Goal: Communication & Community: Answer question/provide support

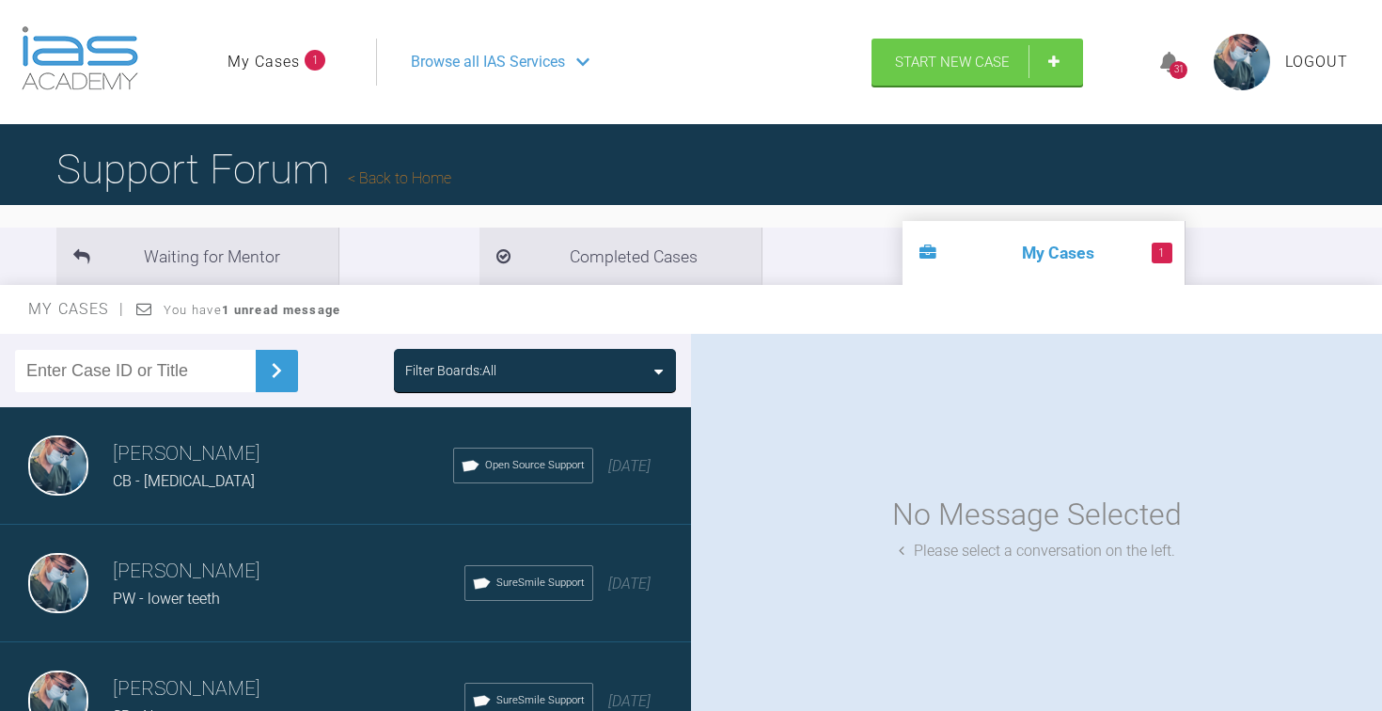
click at [290, 63] on link "My Cases" at bounding box center [264, 62] width 72 height 24
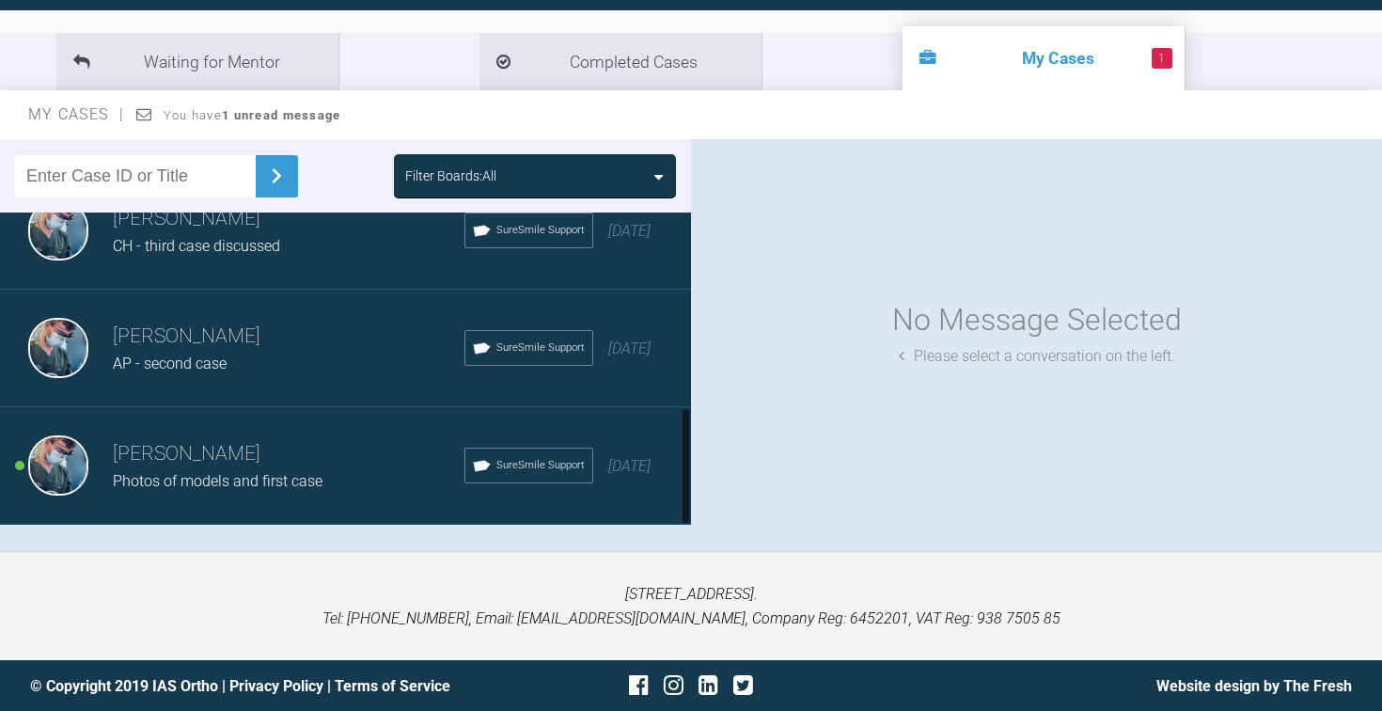
scroll to position [194, 0]
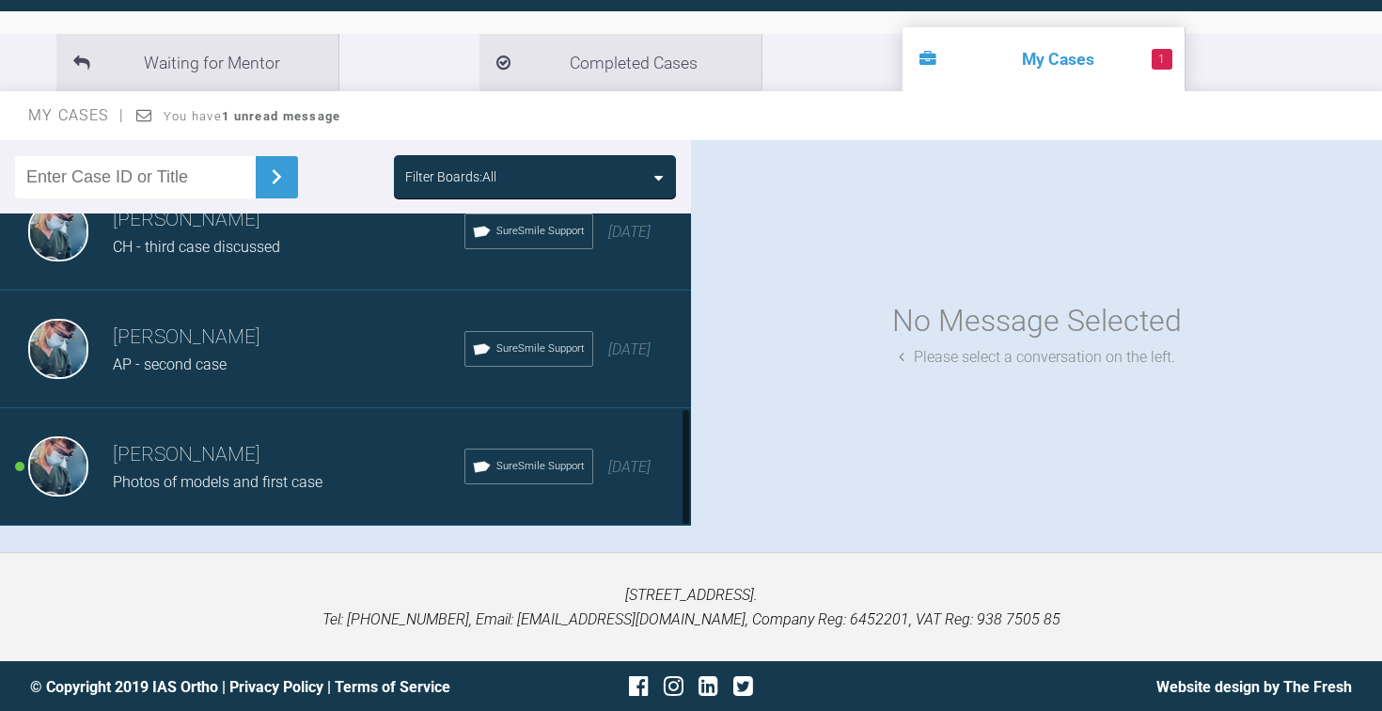
click at [337, 444] on h3 "[PERSON_NAME]" at bounding box center [289, 455] width 352 height 32
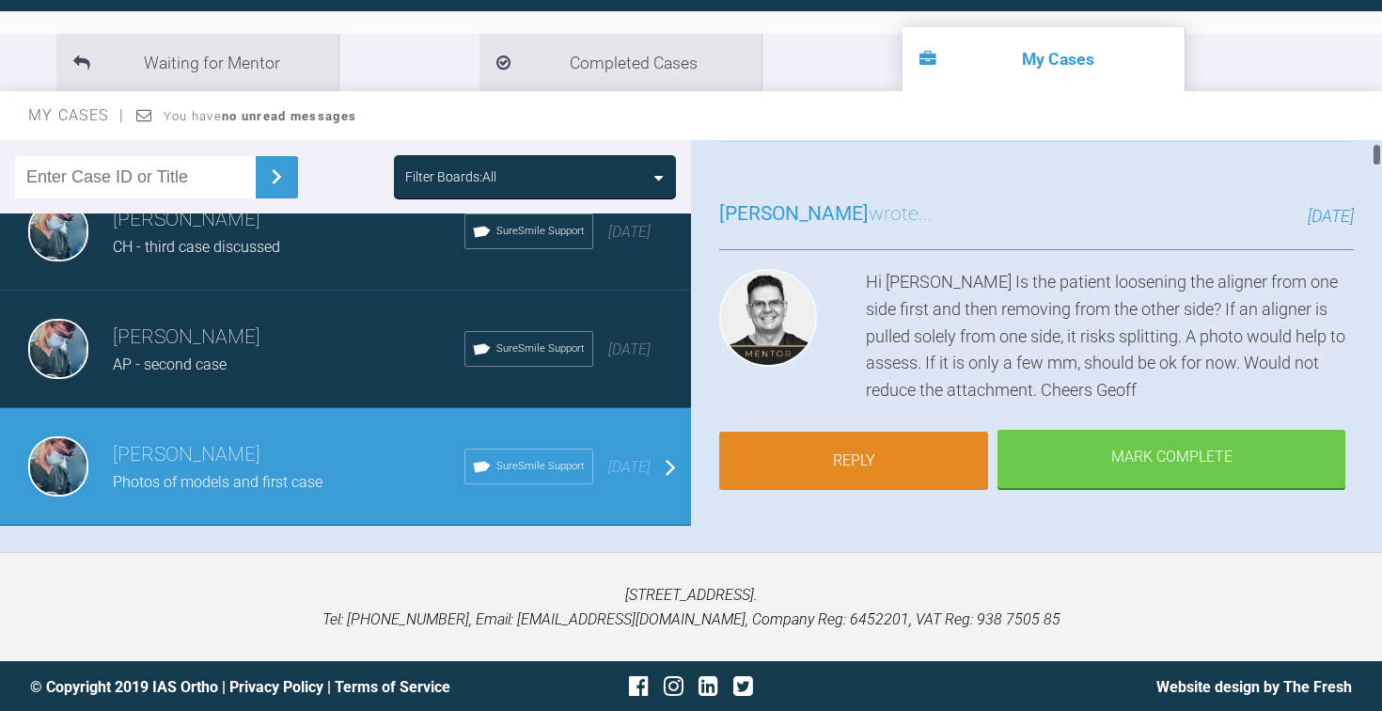
scroll to position [112, 0]
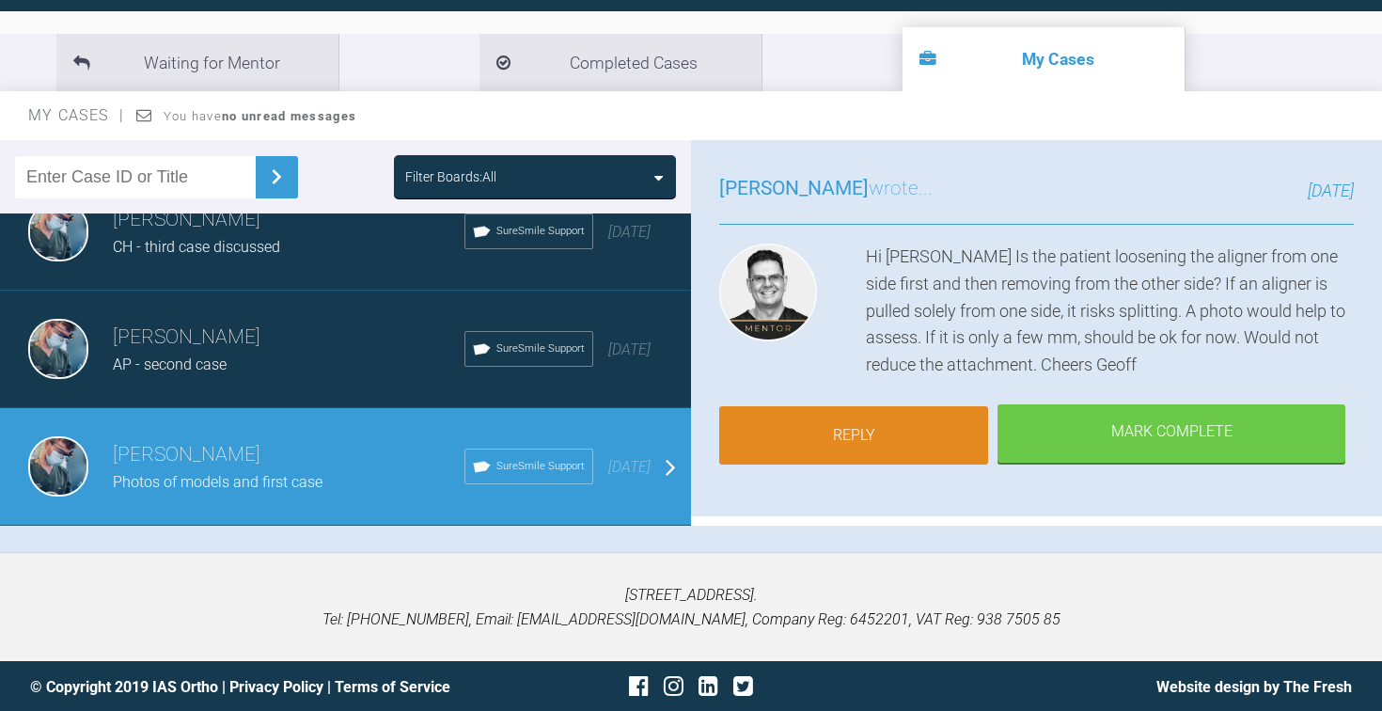
click at [890, 423] on link "Reply" at bounding box center [853, 435] width 269 height 58
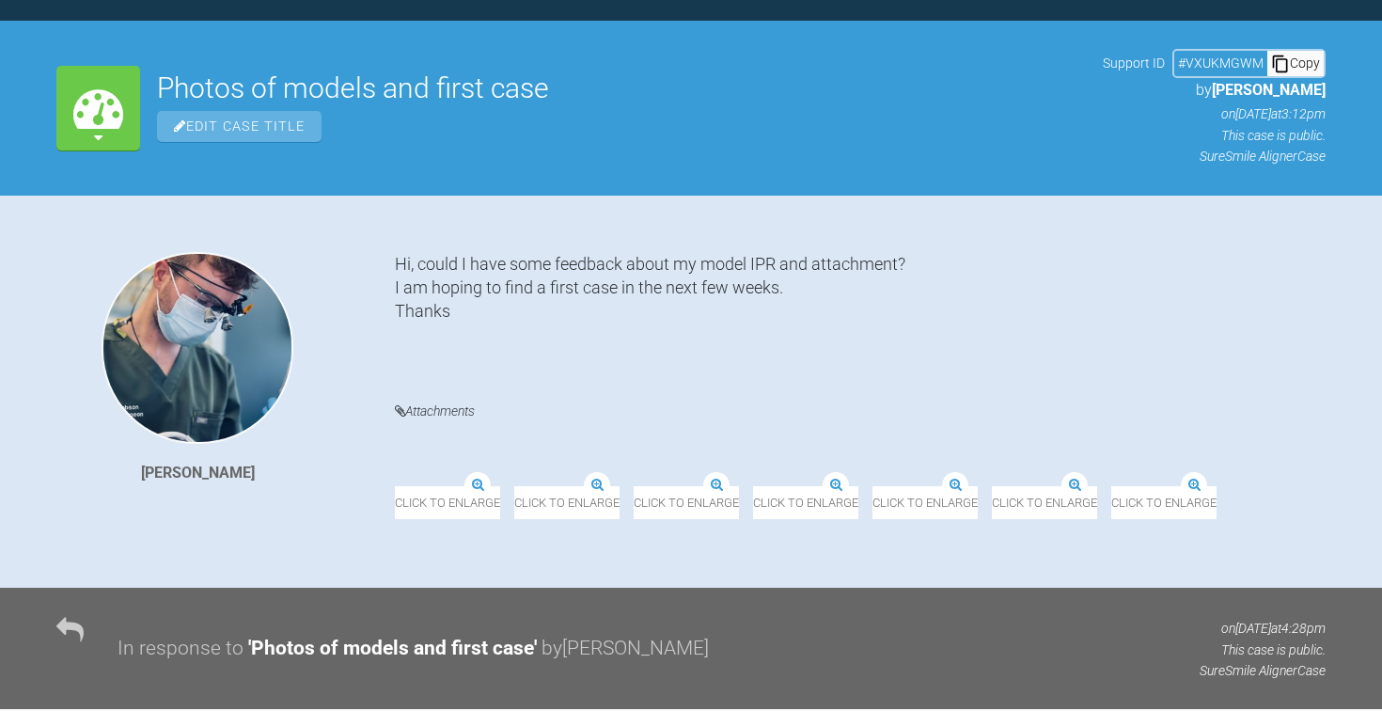
scroll to position [16797, 0]
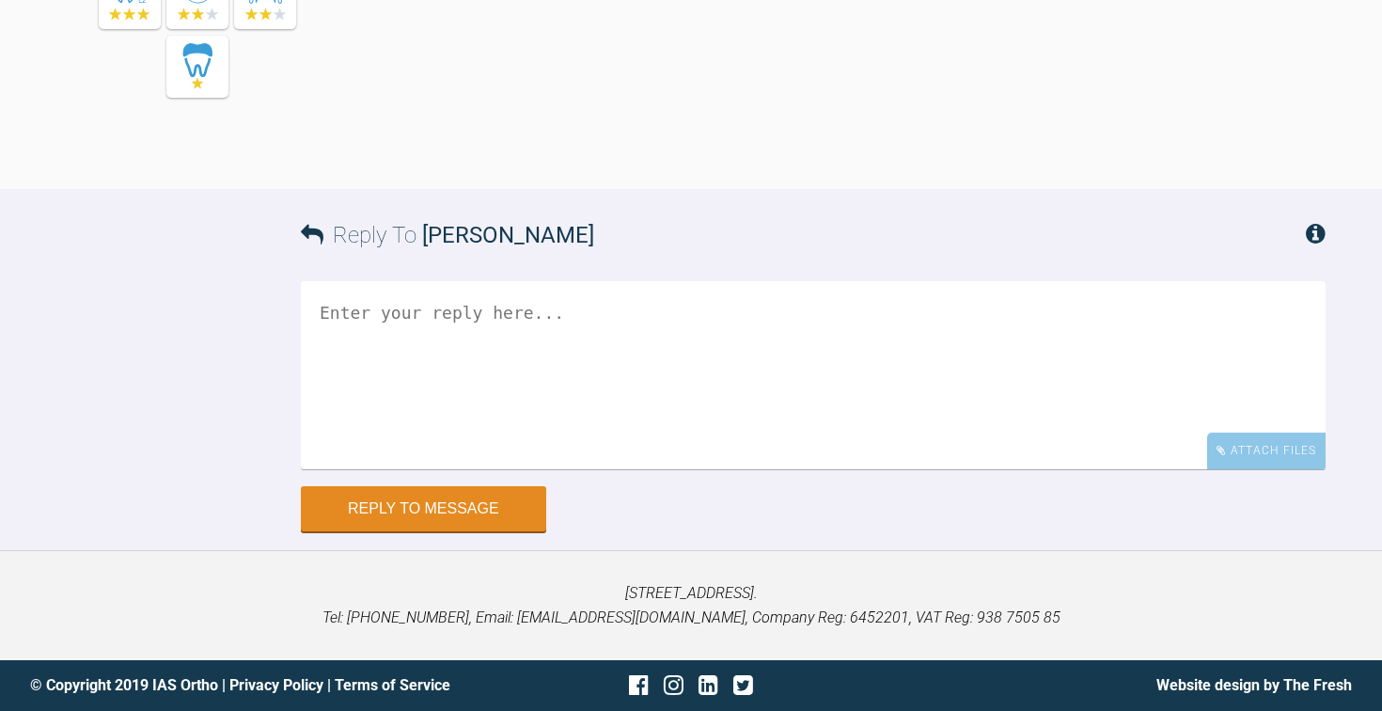
click at [480, 338] on textarea at bounding box center [813, 375] width 1025 height 188
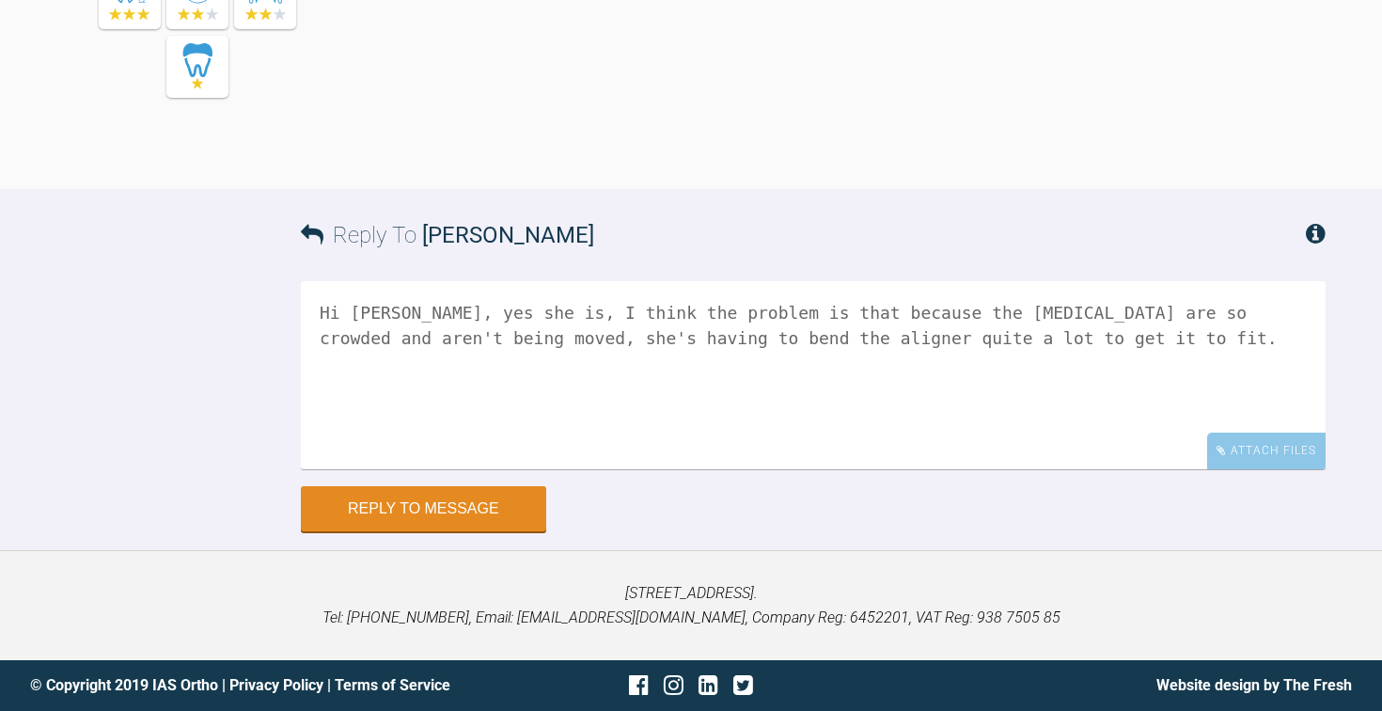
scroll to position [16778, 0]
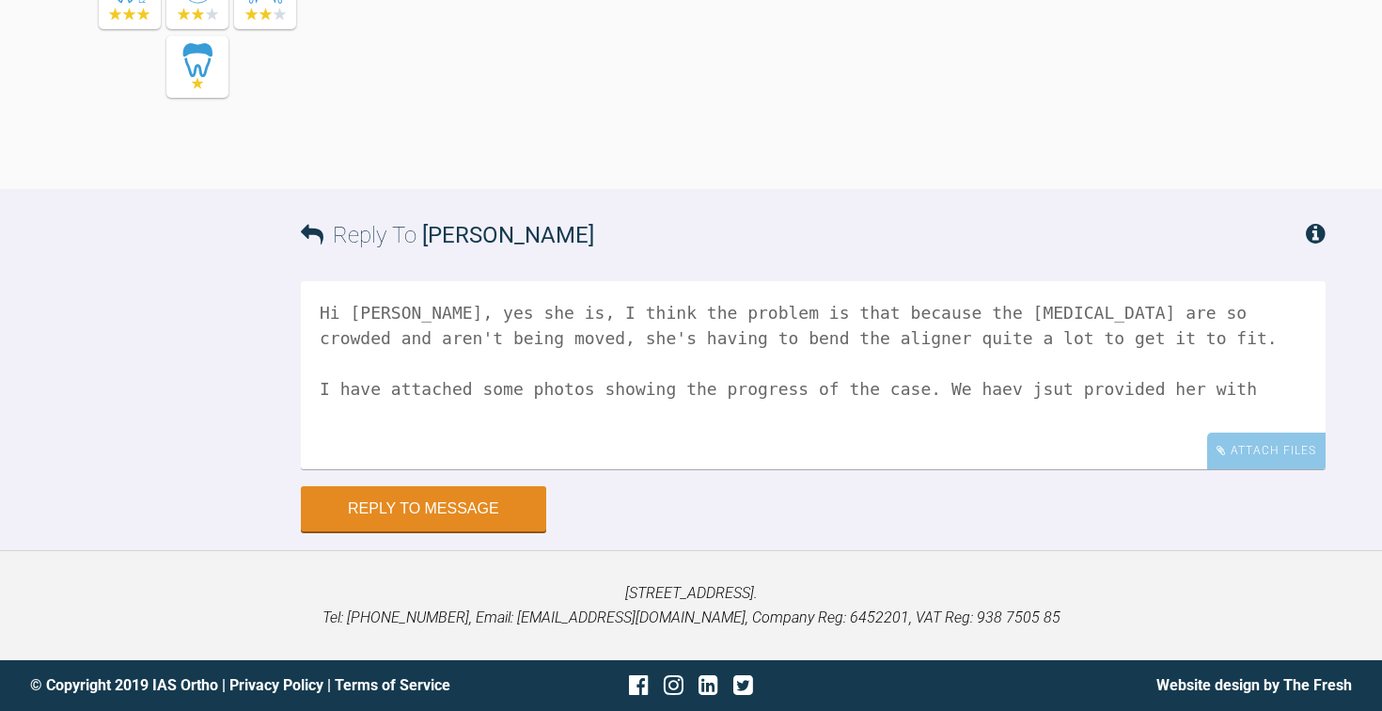
click at [844, 404] on textarea "Hi [PERSON_NAME], yes she is, I think the problem is that because the [MEDICAL_…" at bounding box center [813, 375] width 1025 height 188
click at [1042, 416] on textarea "Hi [PERSON_NAME], yes she is, I think the problem is that because the [MEDICAL_…" at bounding box center [813, 375] width 1025 height 188
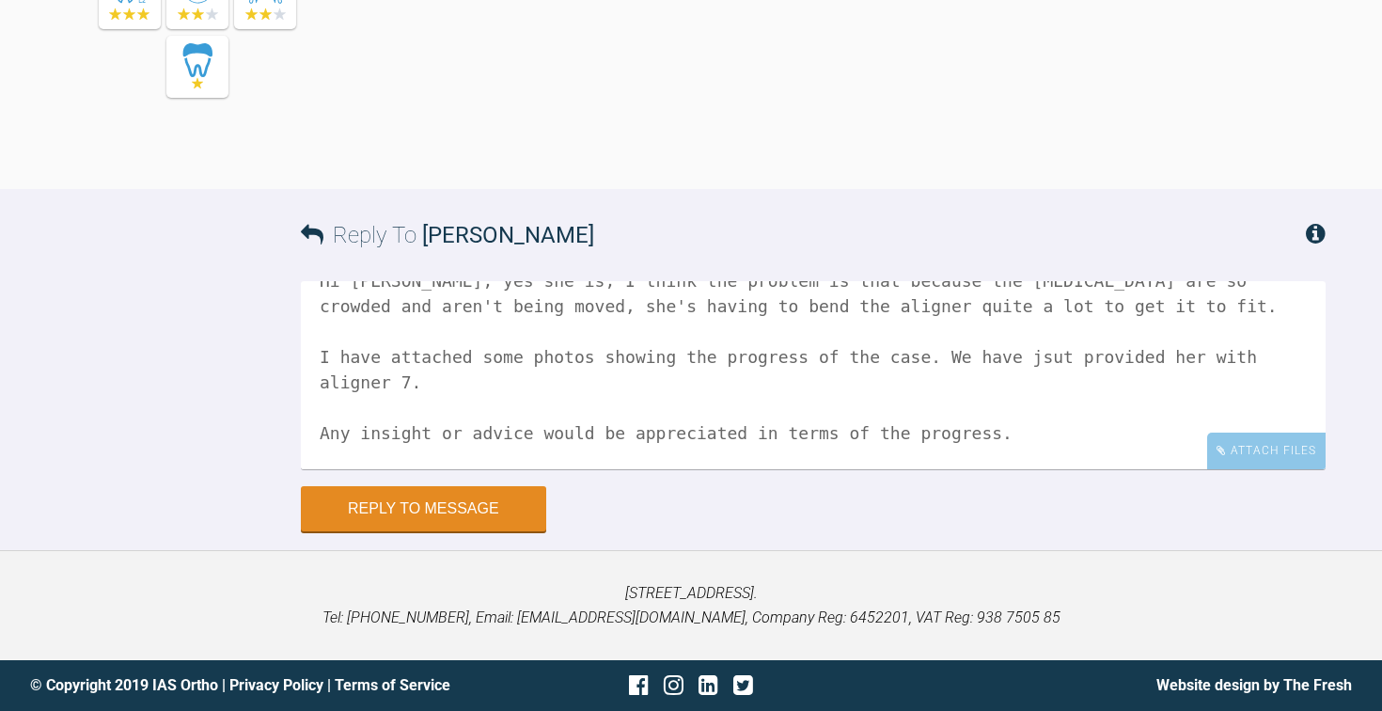
scroll to position [57, 0]
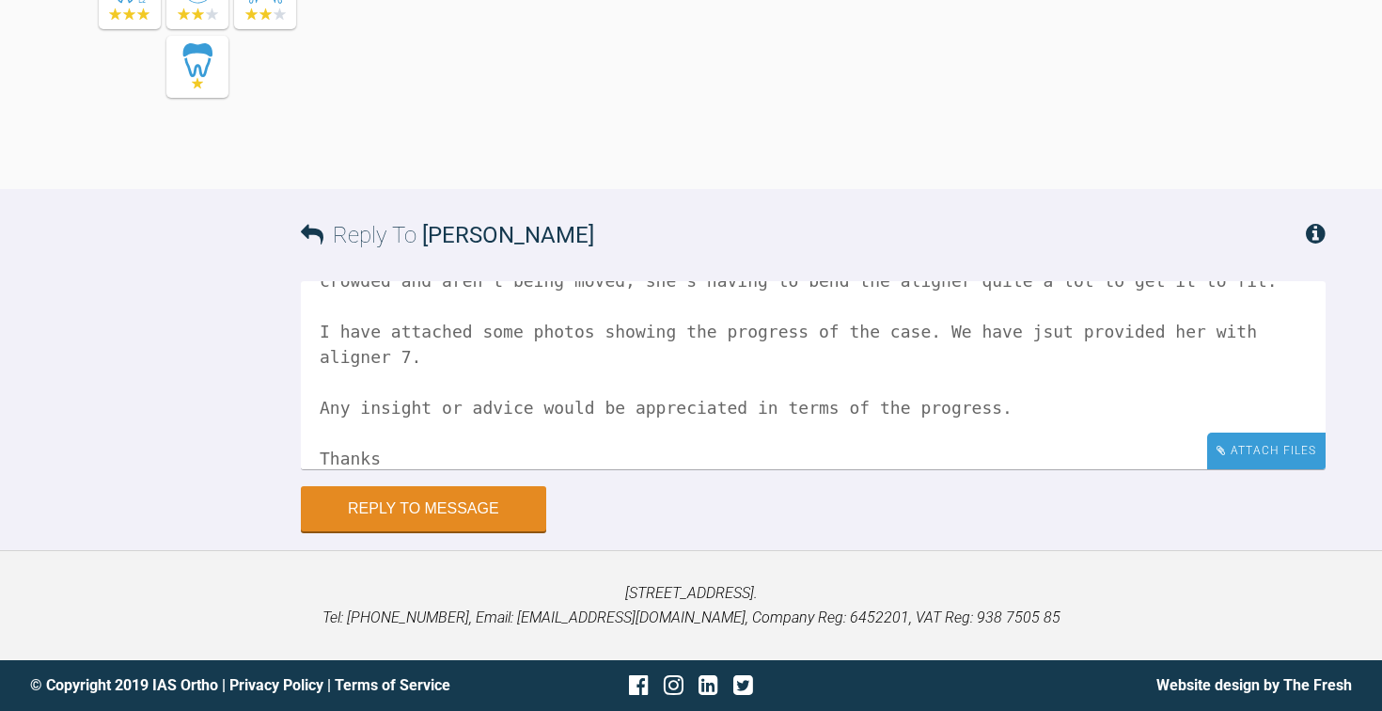
type textarea "Hi [PERSON_NAME], yes she is, I think the problem is that because the [MEDICAL_…"
click at [1245, 469] on div "Attach Files" at bounding box center [1266, 450] width 118 height 37
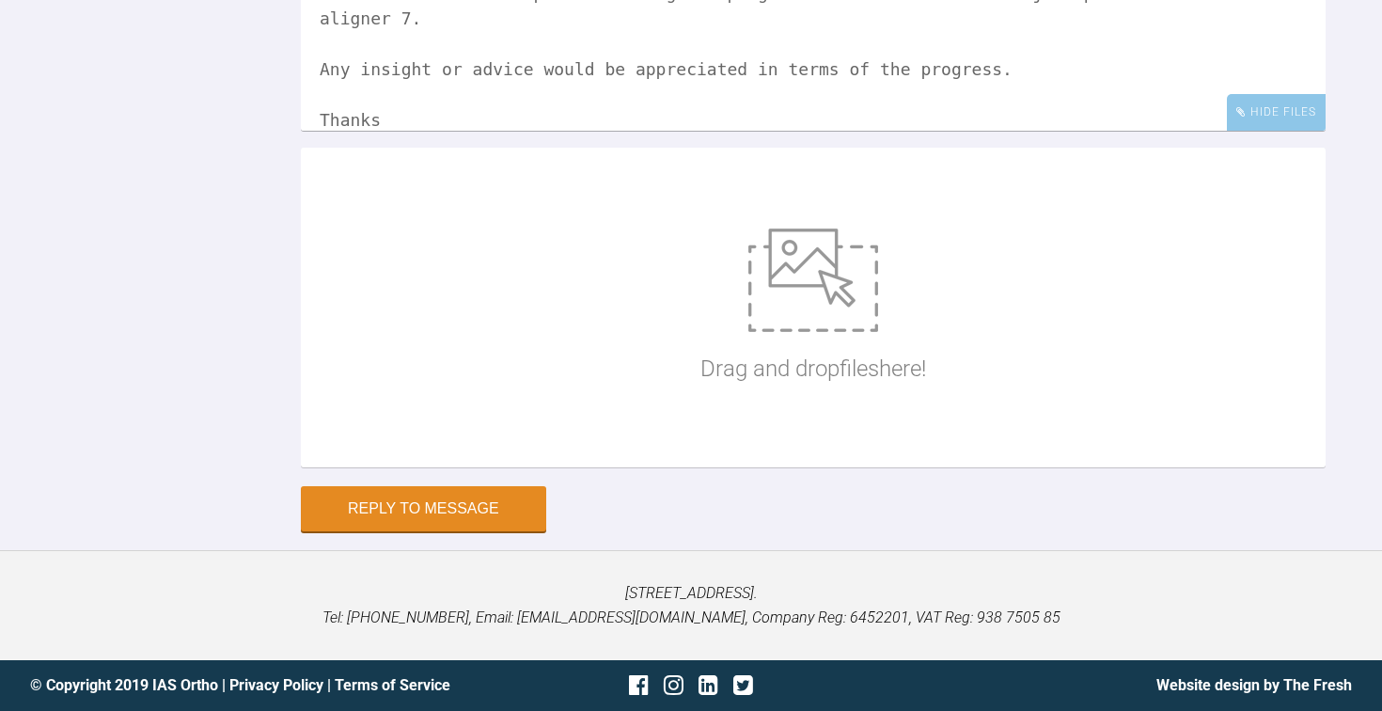
scroll to position [17025, 0]
click at [848, 332] on img at bounding box center [813, 279] width 130 height 103
type input "C:\fakepath\IMG_9975.JPG"
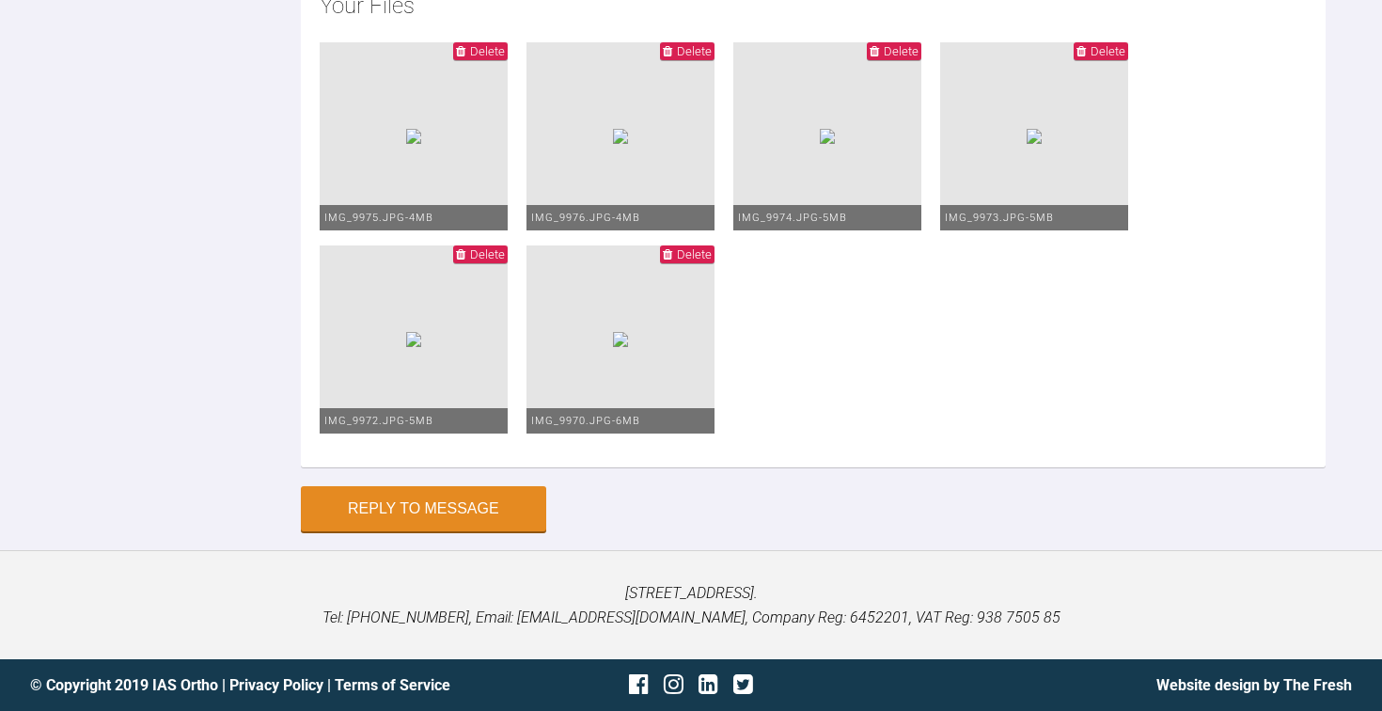
scroll to position [17068, 0]
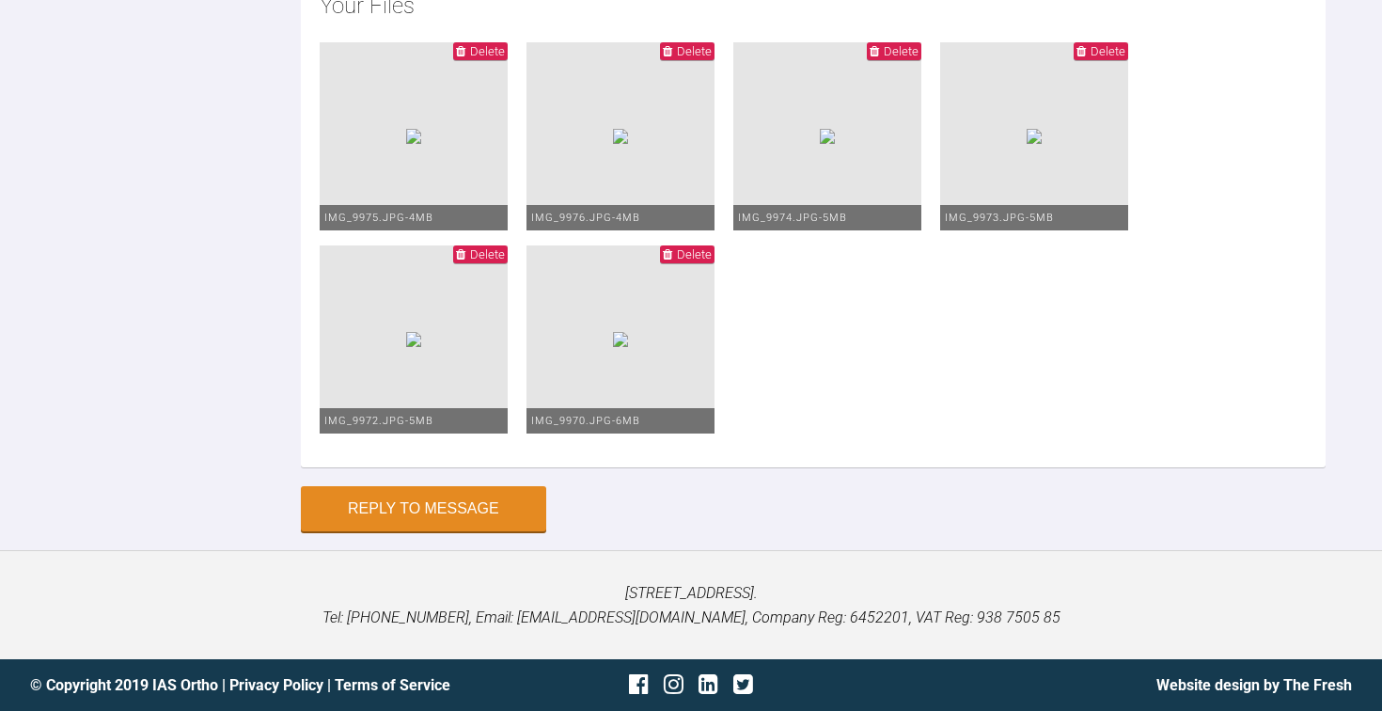
scroll to position [17354, 0]
type textarea "Hi [PERSON_NAME], yes she is, I think the problem is that because the [MEDICAL_…"
click at [398, 533] on button "Reply to Message" at bounding box center [423, 510] width 245 height 45
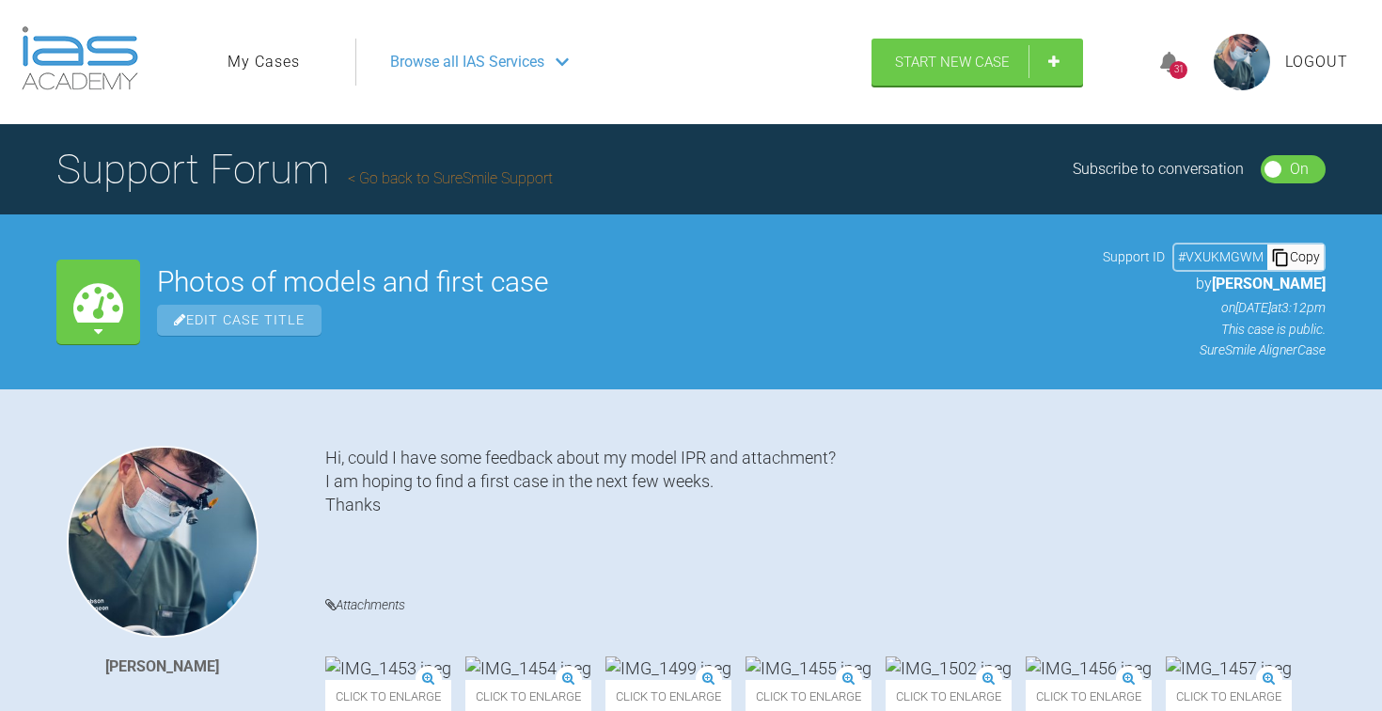
scroll to position [0, 0]
click at [267, 62] on link "My Cases" at bounding box center [264, 62] width 72 height 24
